Goal: Feedback & Contribution: Contribute content

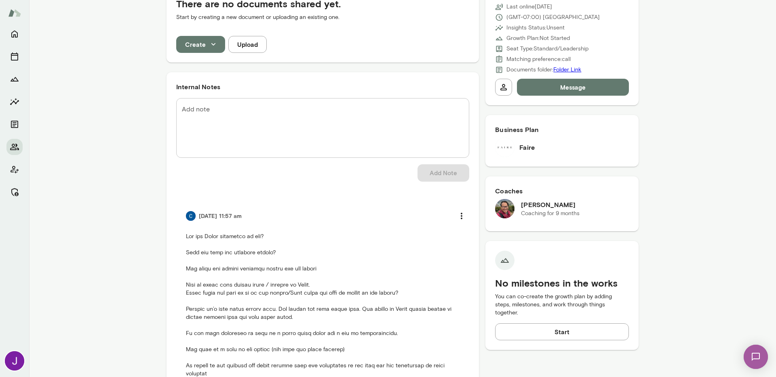
click at [302, 104] on div "* Add note" at bounding box center [322, 128] width 293 height 60
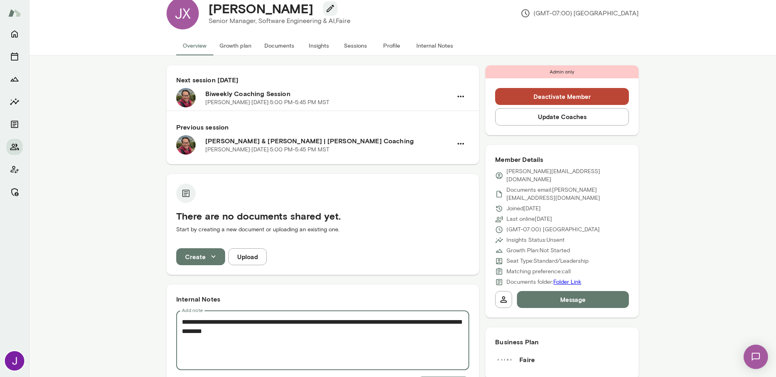
scroll to position [30, 0]
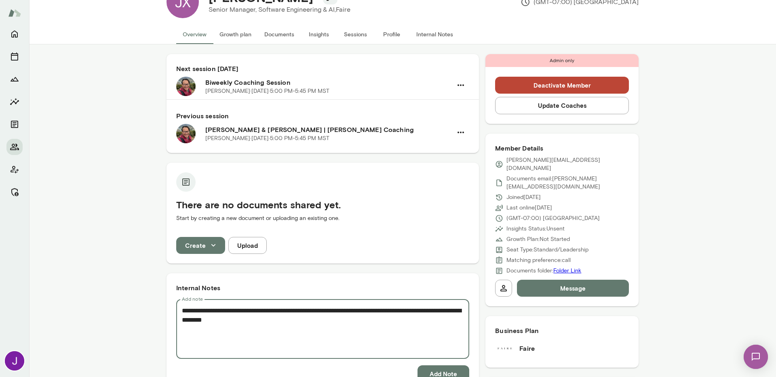
type textarea "**********"
click at [453, 373] on button "Add Note" at bounding box center [444, 374] width 52 height 17
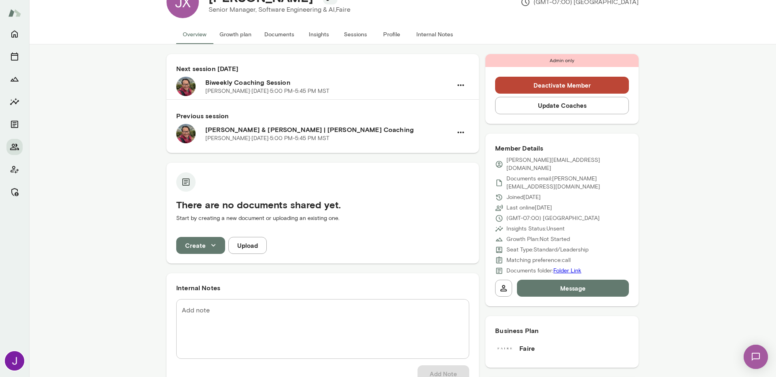
scroll to position [307, 0]
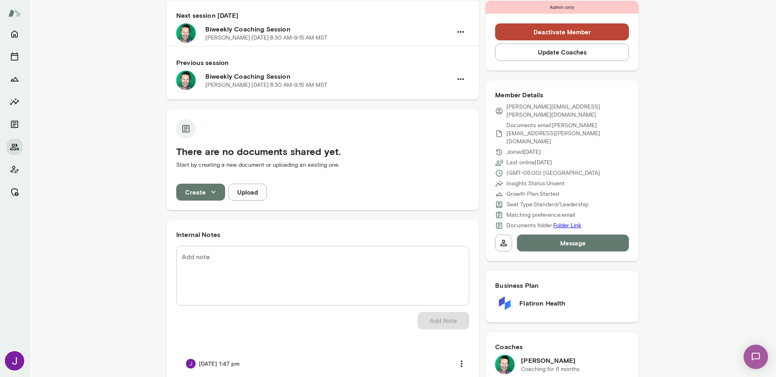
scroll to position [77, 0]
